Goal: Find contact information: Find contact information

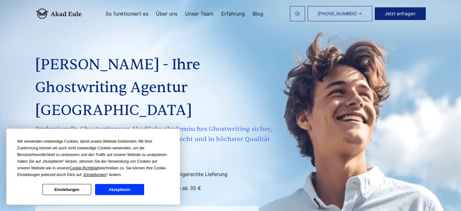
click at [159, 11] on div "[PHONE_NUMBER] Jetzt anfragen So funktioniert es Über uns Unser Team Erfahrung …" at bounding box center [254, 13] width 344 height 15
click at [164, 16] on link "Über uns" at bounding box center [167, 13] width 22 height 5
click at [165, 14] on link "Über uns" at bounding box center [167, 13] width 22 height 5
click at [129, 187] on button "Akzeptieren" at bounding box center [119, 189] width 49 height 11
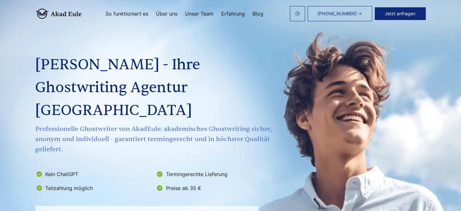
click at [165, 14] on link "Über uns" at bounding box center [167, 13] width 22 height 5
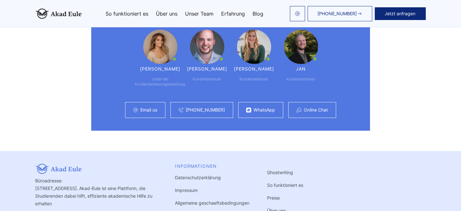
scroll to position [3946, 0]
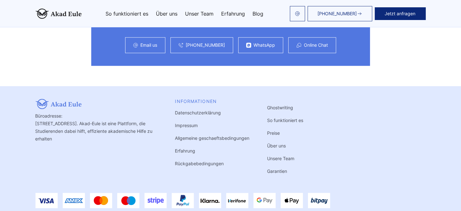
click at [286, 155] on link "Unsere Team" at bounding box center [281, 157] width 27 height 5
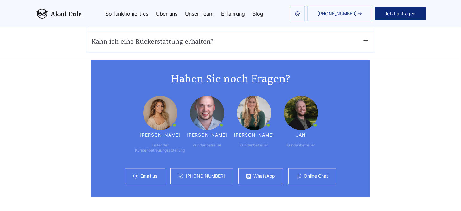
click at [142, 173] on link "Email us" at bounding box center [149, 175] width 17 height 5
click at [146, 168] on div "Email us" at bounding box center [145, 176] width 40 height 16
click at [145, 168] on div "Email us" at bounding box center [145, 176] width 40 height 16
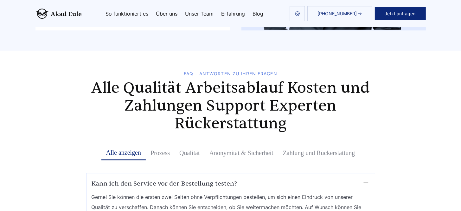
scroll to position [3153, 0]
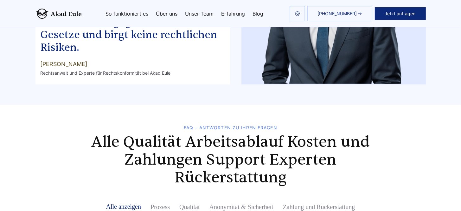
click at [170, 20] on div "[PHONE_NUMBER] Jetzt anfragen So funktioniert es Über uns Unser Team Erfahrung …" at bounding box center [254, 13] width 344 height 15
click at [160, 10] on div "[PHONE_NUMBER] Jetzt anfragen So funktioniert es Über uns Unser Team Erfahrung …" at bounding box center [254, 13] width 344 height 15
click at [161, 12] on link "Über uns" at bounding box center [167, 13] width 22 height 5
click at [293, 15] on link at bounding box center [297, 13] width 15 height 15
click at [299, 16] on img at bounding box center [297, 13] width 5 height 5
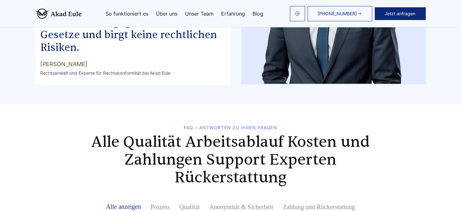
click at [164, 12] on link "Über uns" at bounding box center [167, 13] width 22 height 5
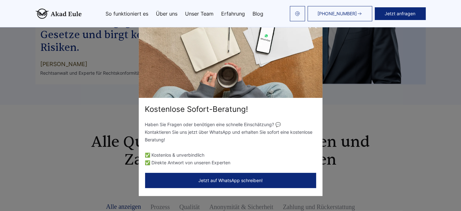
scroll to position [3344, 0]
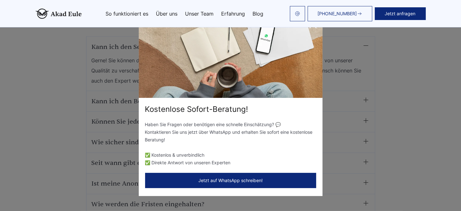
click at [312, 31] on icon at bounding box center [313, 24] width 13 height 13
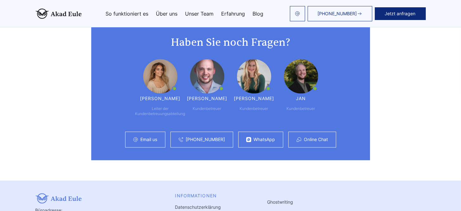
scroll to position [3851, 0]
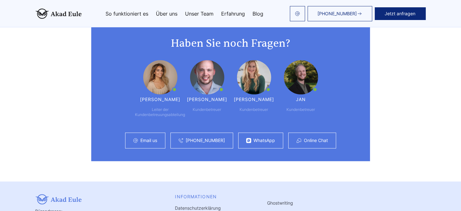
click at [146, 138] on link "Email us" at bounding box center [149, 140] width 17 height 5
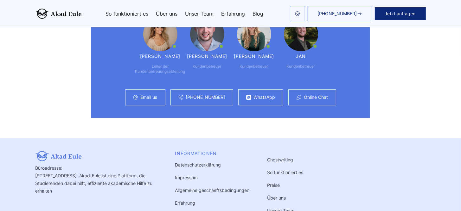
scroll to position [3946, 0]
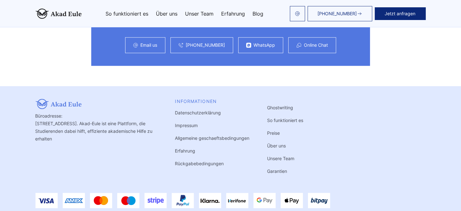
click at [275, 155] on link "Unsere Team" at bounding box center [281, 157] width 27 height 5
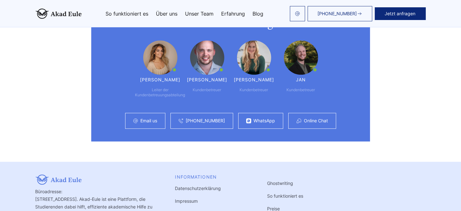
scroll to position [3946, 0]
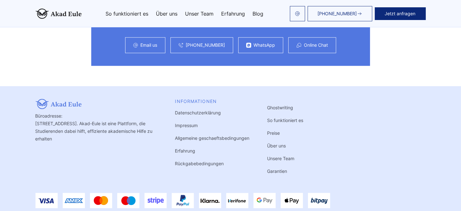
click at [284, 105] on link "Ghostwriting" at bounding box center [281, 107] width 26 height 5
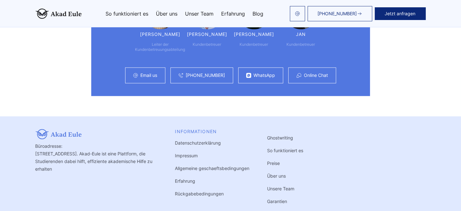
scroll to position [3931, 0]
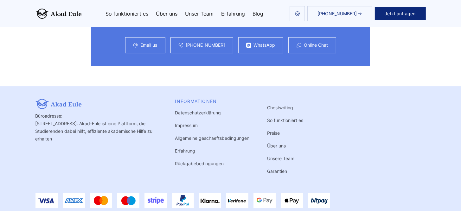
click at [278, 105] on link "Ghostwriting" at bounding box center [281, 107] width 26 height 5
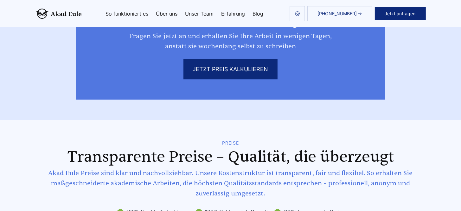
scroll to position [983, 0]
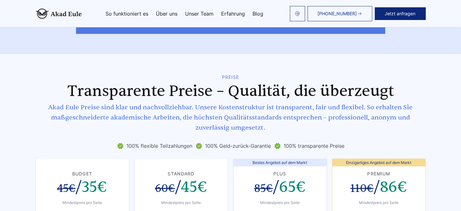
scroll to position [3800, 0]
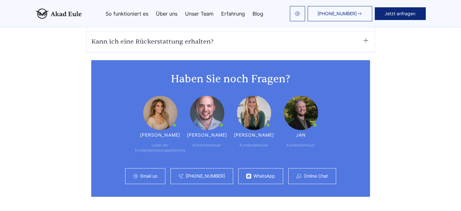
scroll to position [3931, 0]
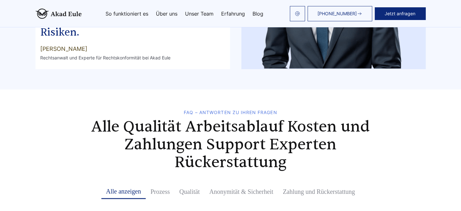
scroll to position [3931, 0]
